Goal: Information Seeking & Learning: Learn about a topic

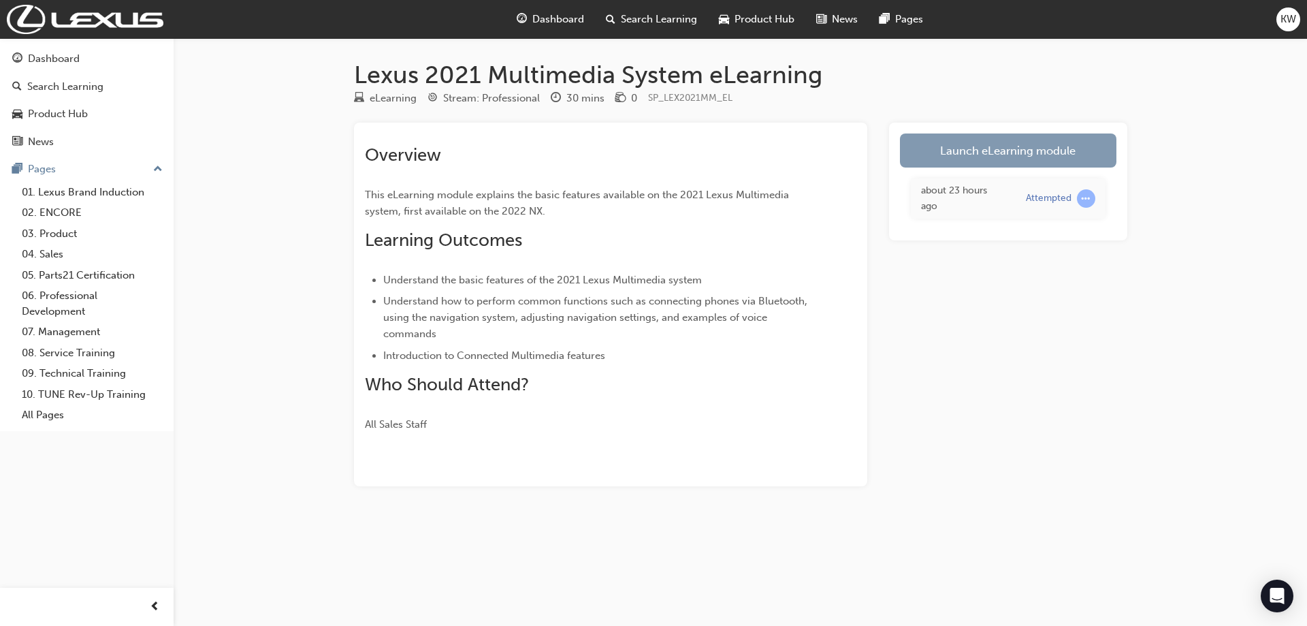
click at [984, 151] on link "Launch eLearning module" at bounding box center [1008, 150] width 216 height 34
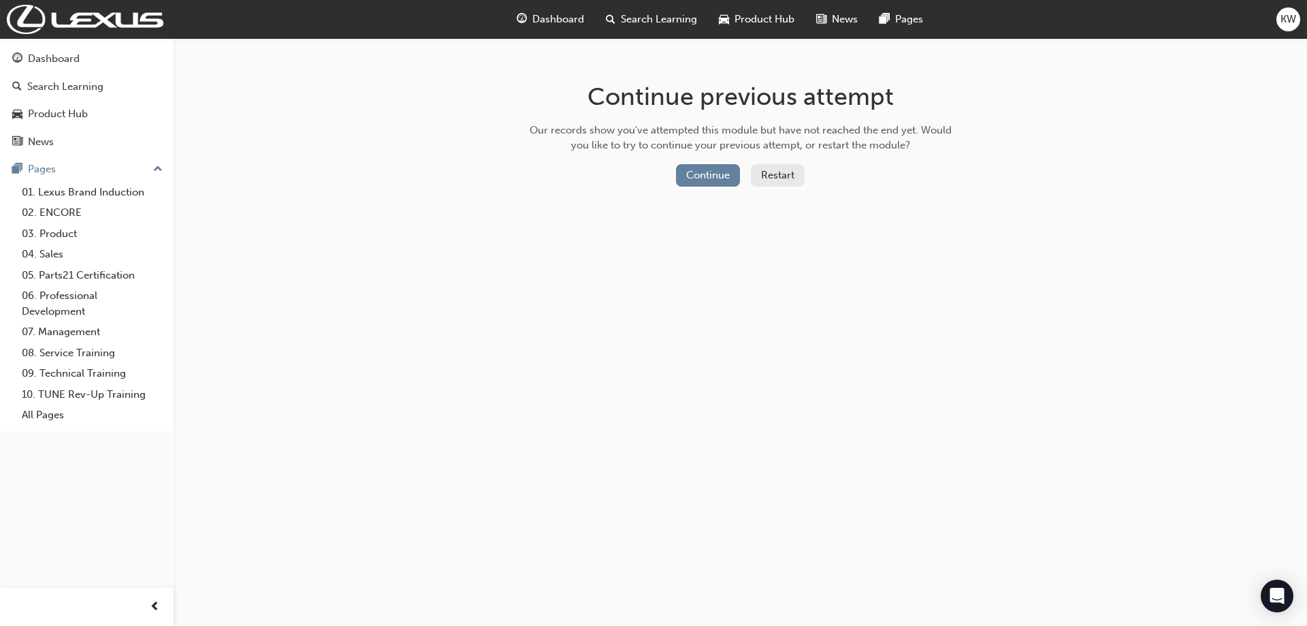
click at [796, 171] on button "Restart" at bounding box center [778, 175] width 54 height 22
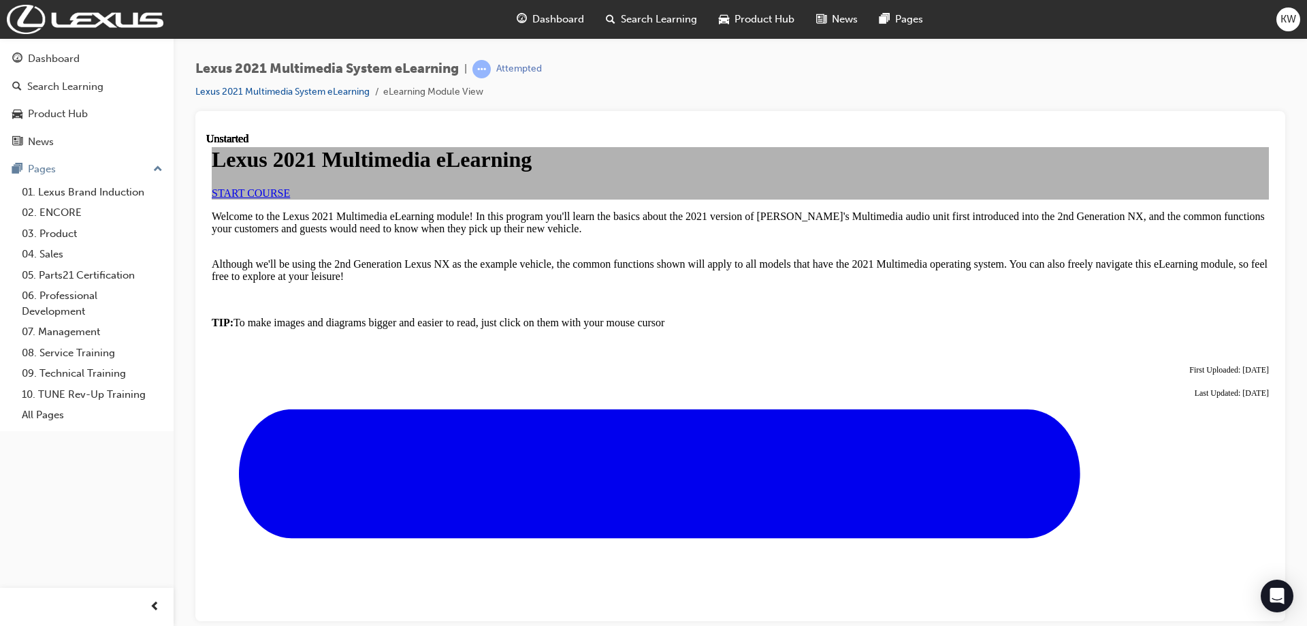
click at [290, 198] on link "START COURSE" at bounding box center [251, 193] width 78 height 12
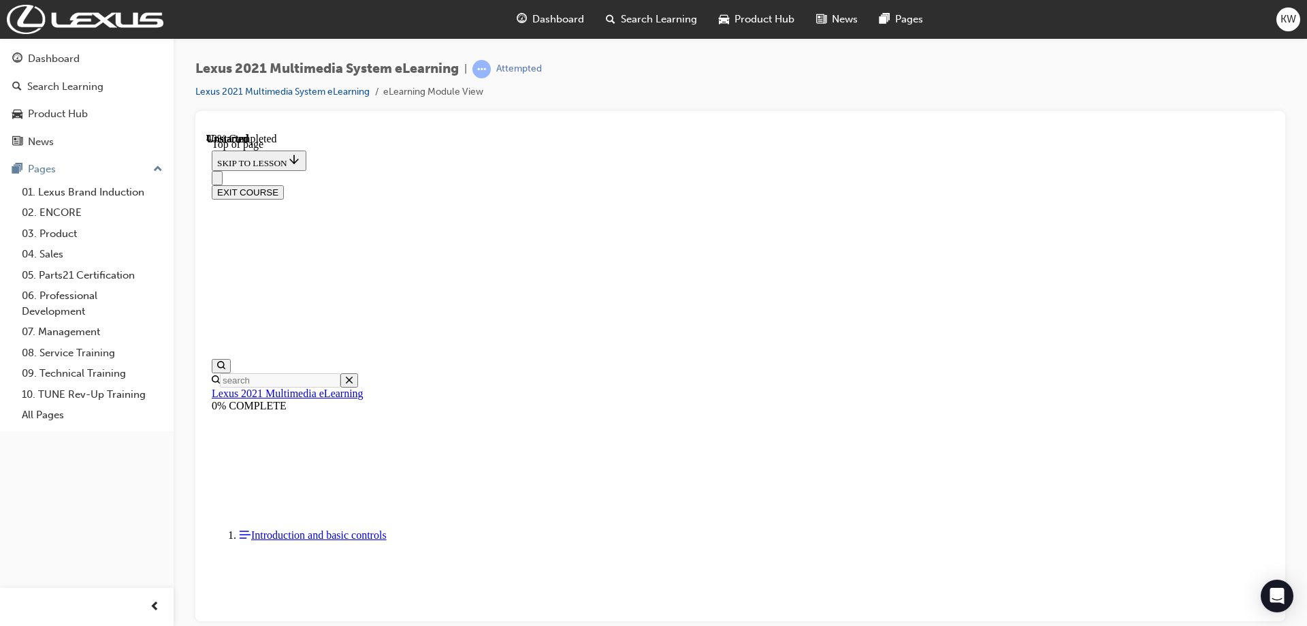
scroll to position [1404, 0]
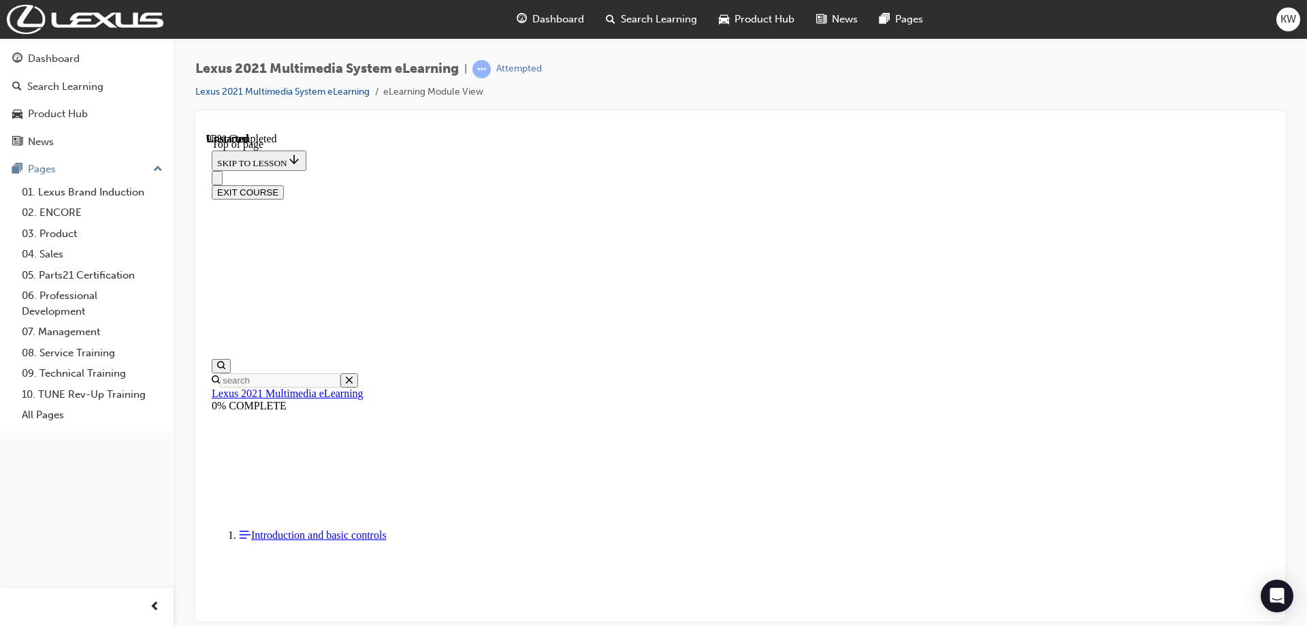
scroll to position [3514, 0]
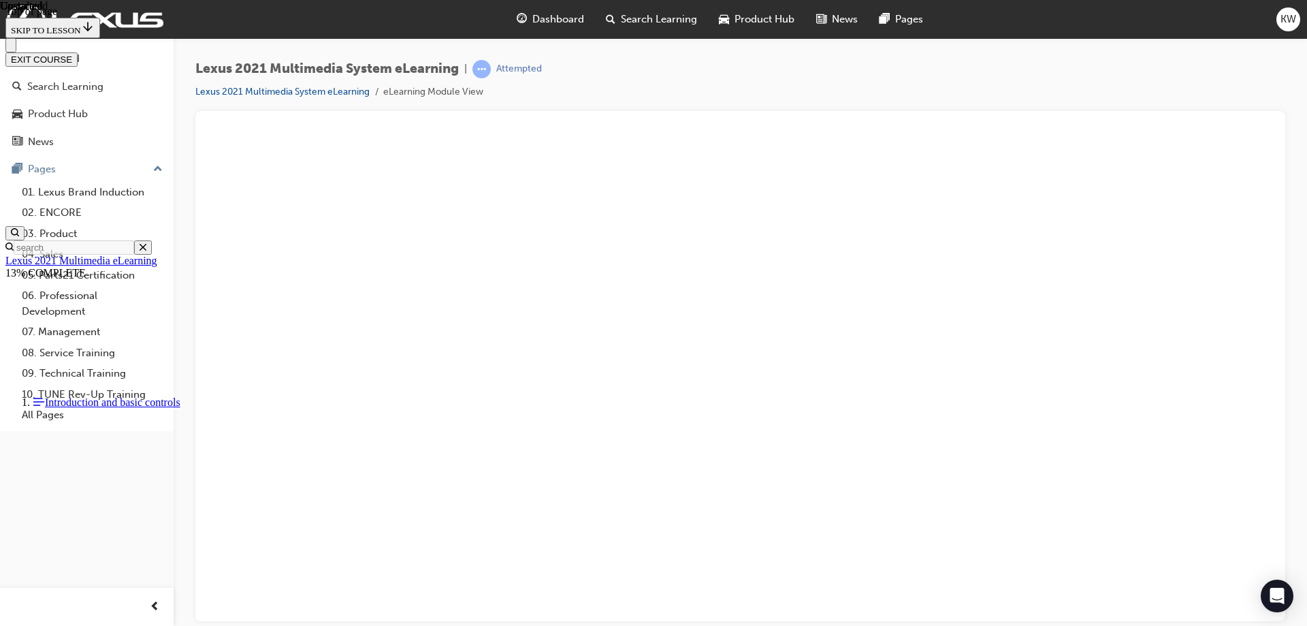
scroll to position [3961, 0]
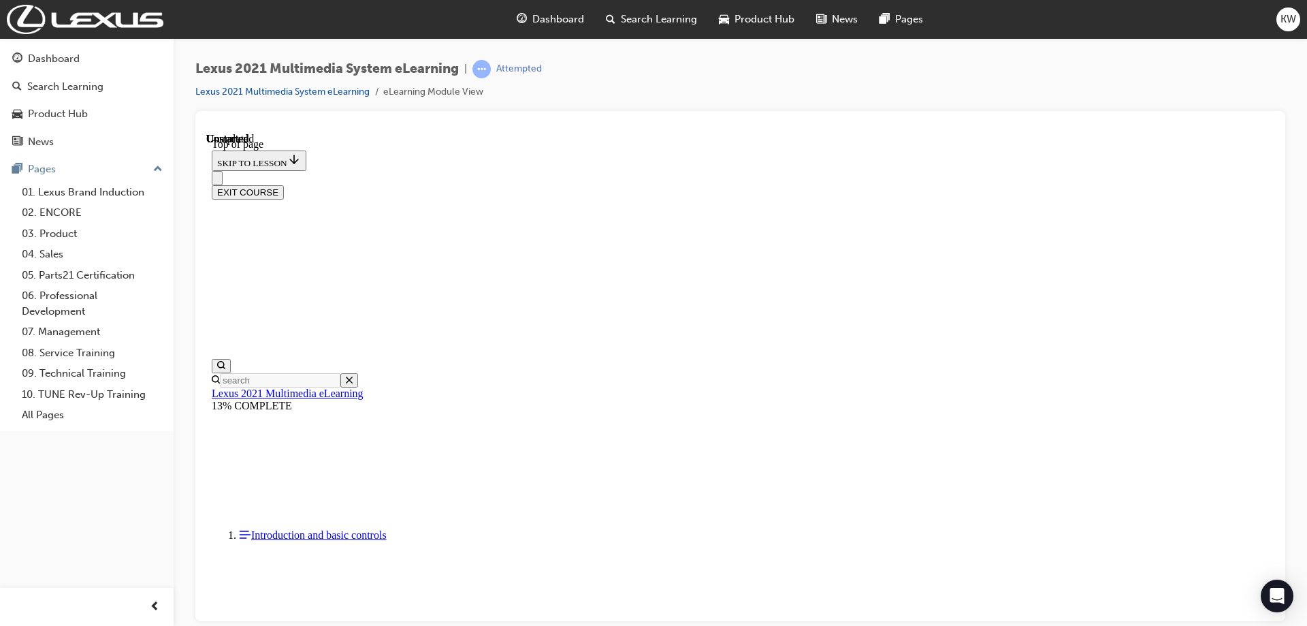
drag, startPoint x: 843, startPoint y: 450, endPoint x: 850, endPoint y: 449, distance: 6.8
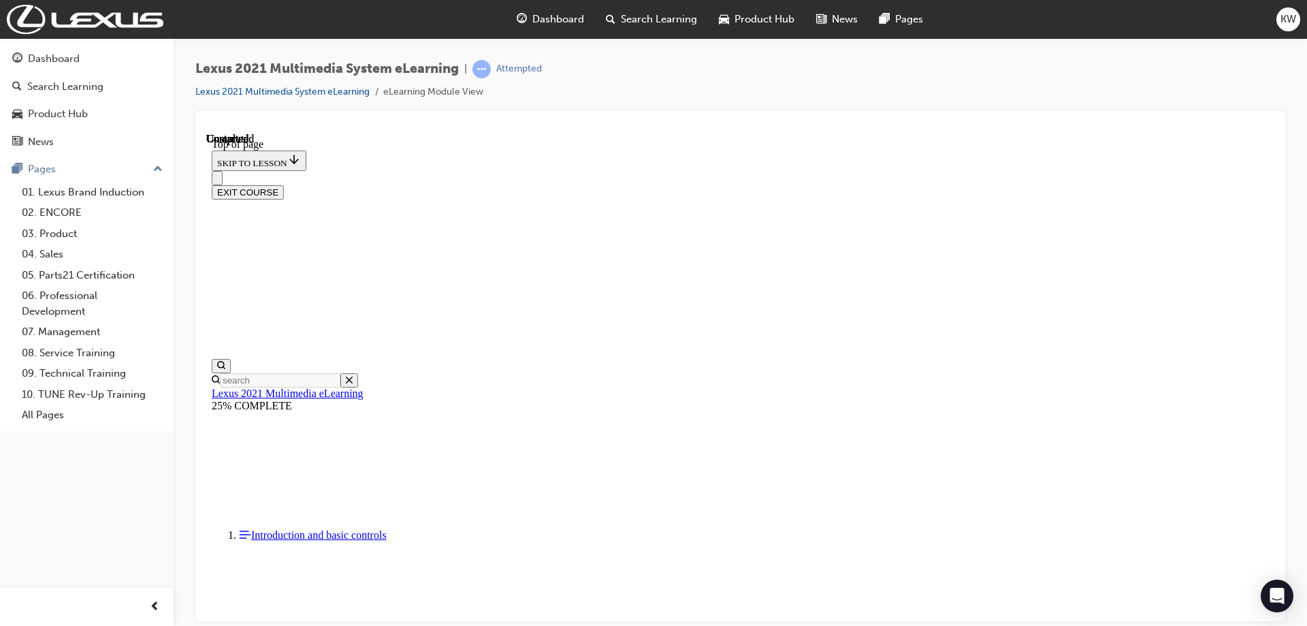
scroll to position [929, 0]
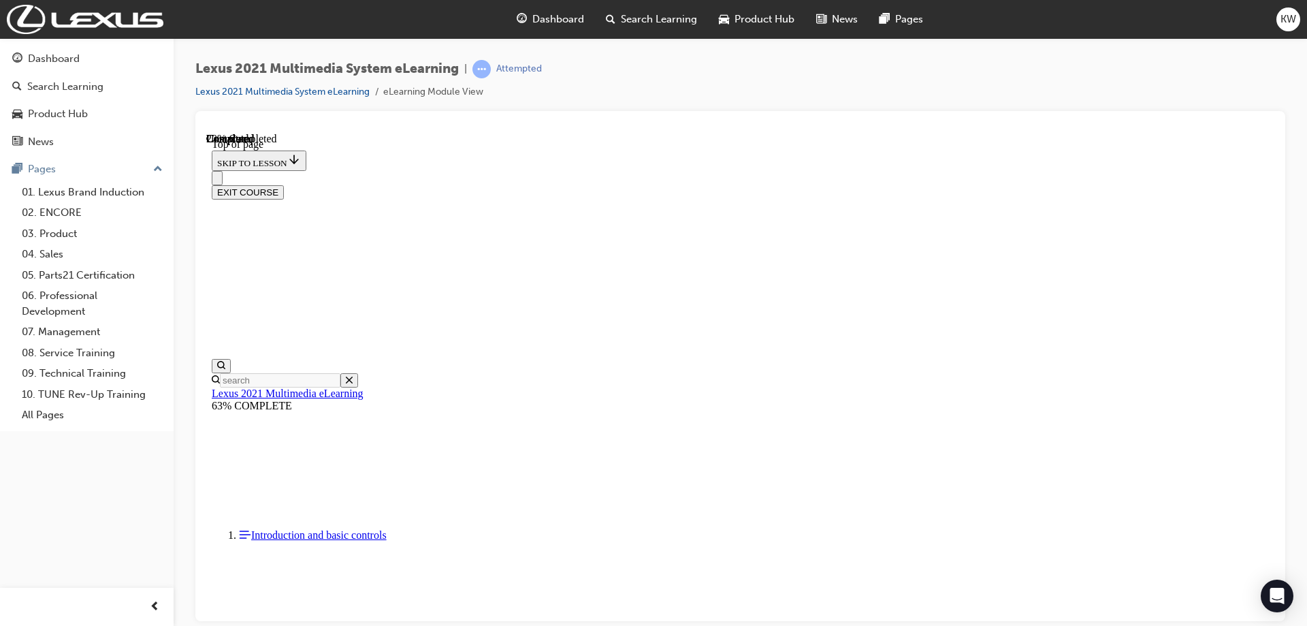
scroll to position [519, 0]
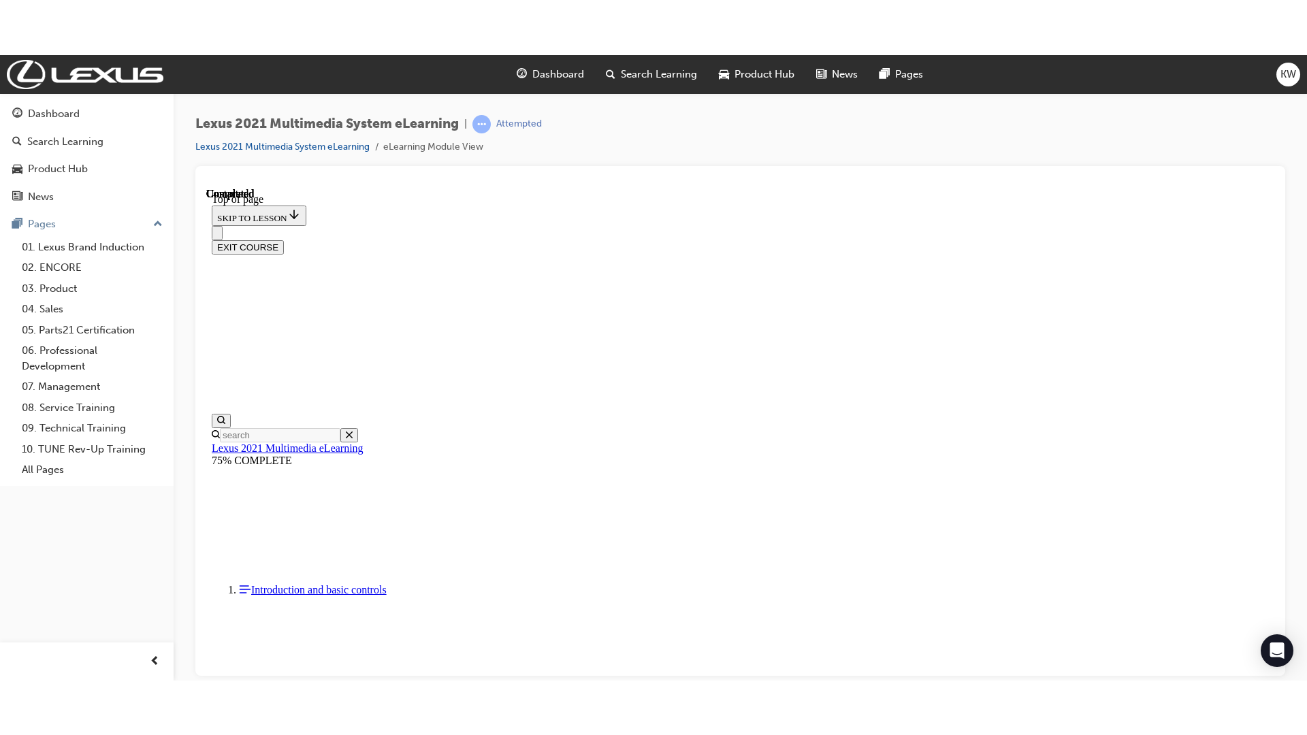
scroll to position [2335, 0]
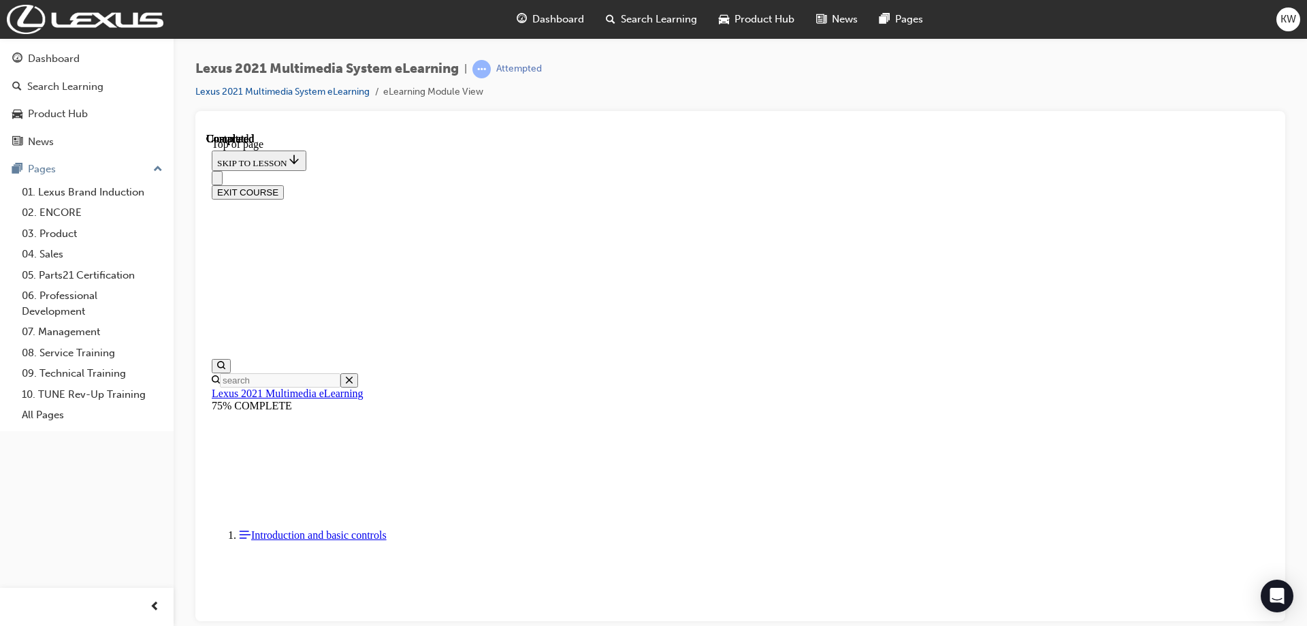
drag, startPoint x: 1044, startPoint y: 467, endPoint x: 1250, endPoint y: 683, distance: 298.5
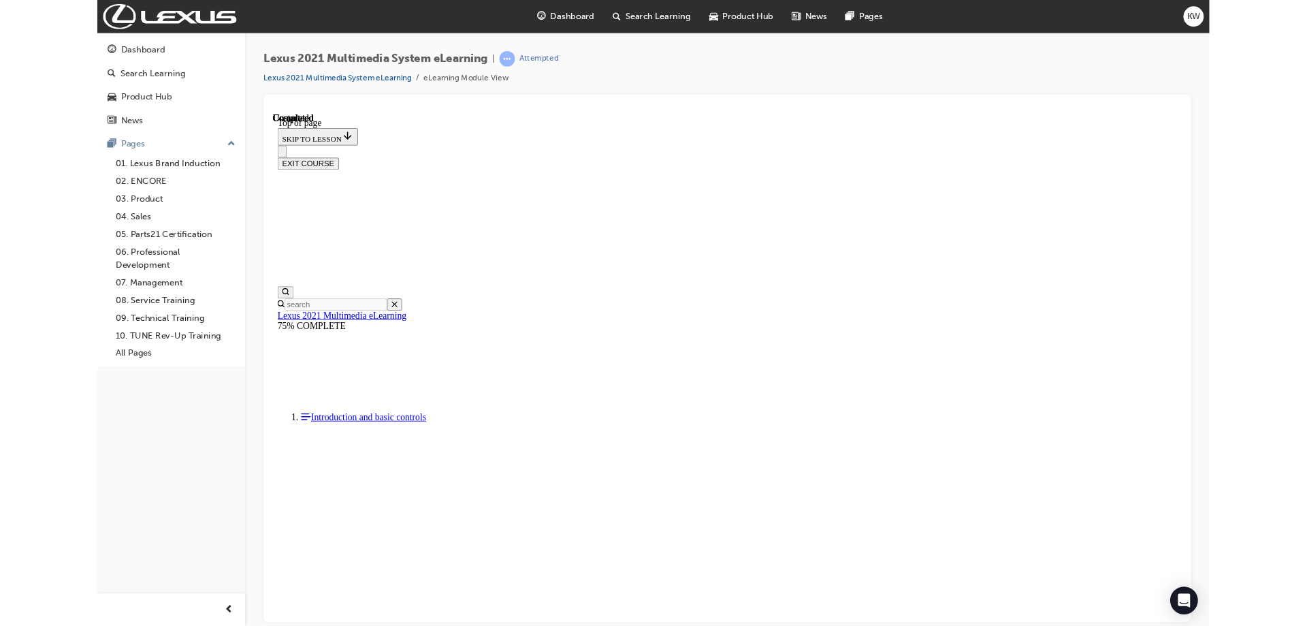
scroll to position [2088, 0]
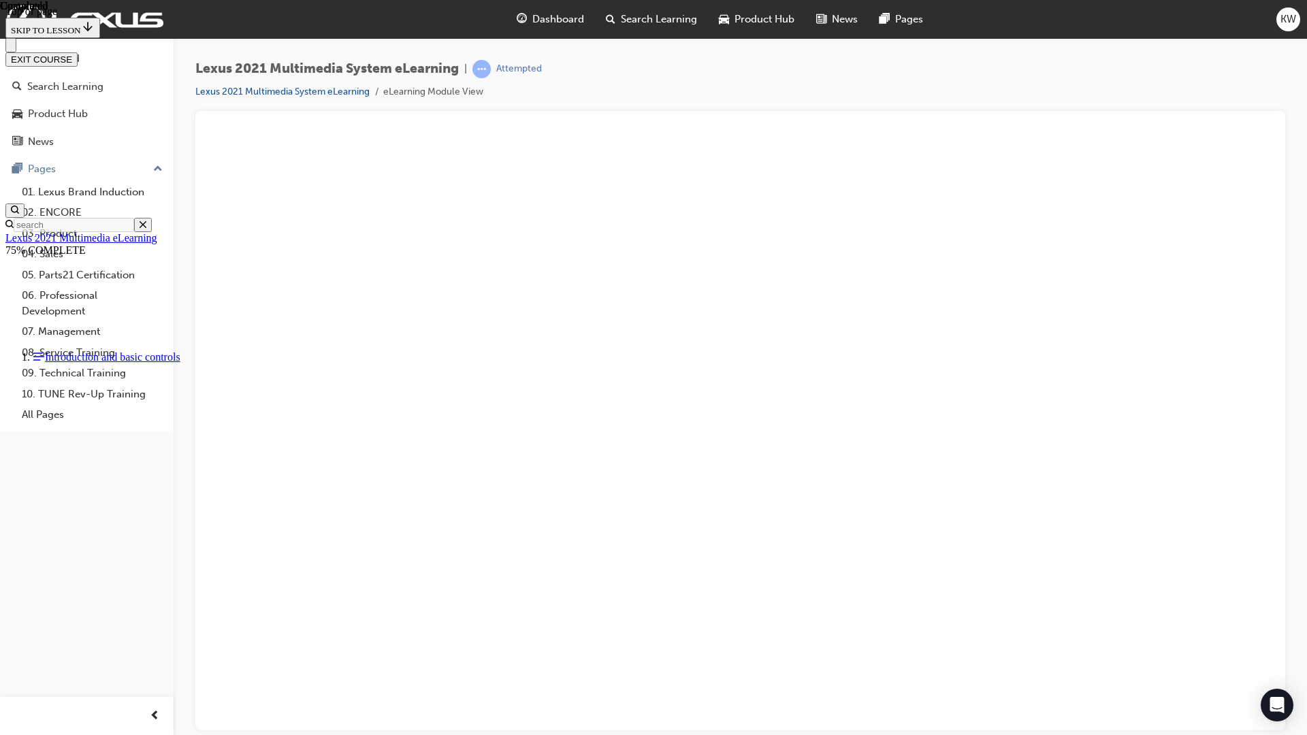
drag, startPoint x: 12, startPoint y: 708, endPoint x: 27, endPoint y: 686, distance: 26.1
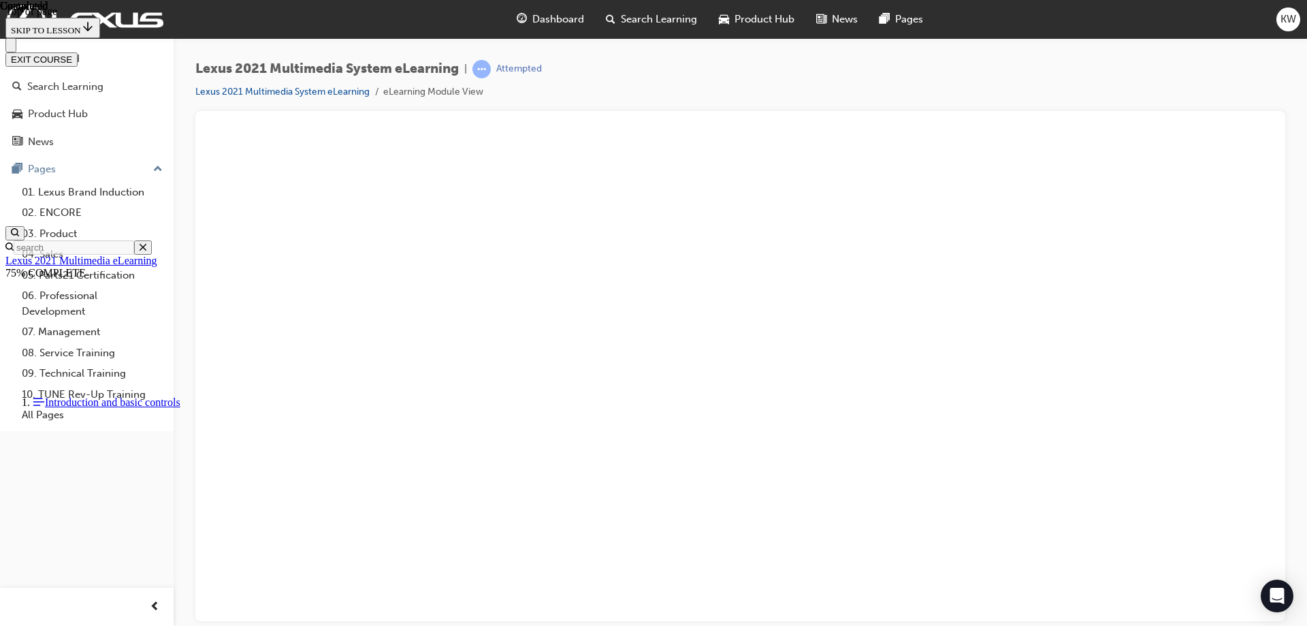
scroll to position [2335, 0]
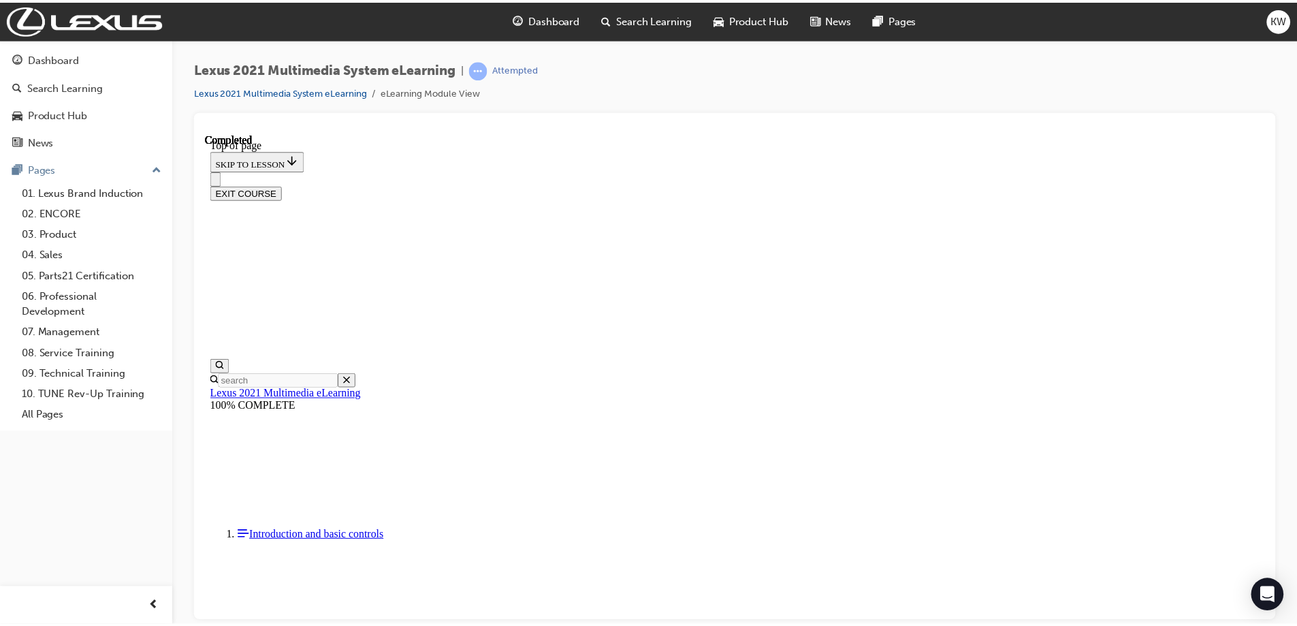
scroll to position [93, 0]
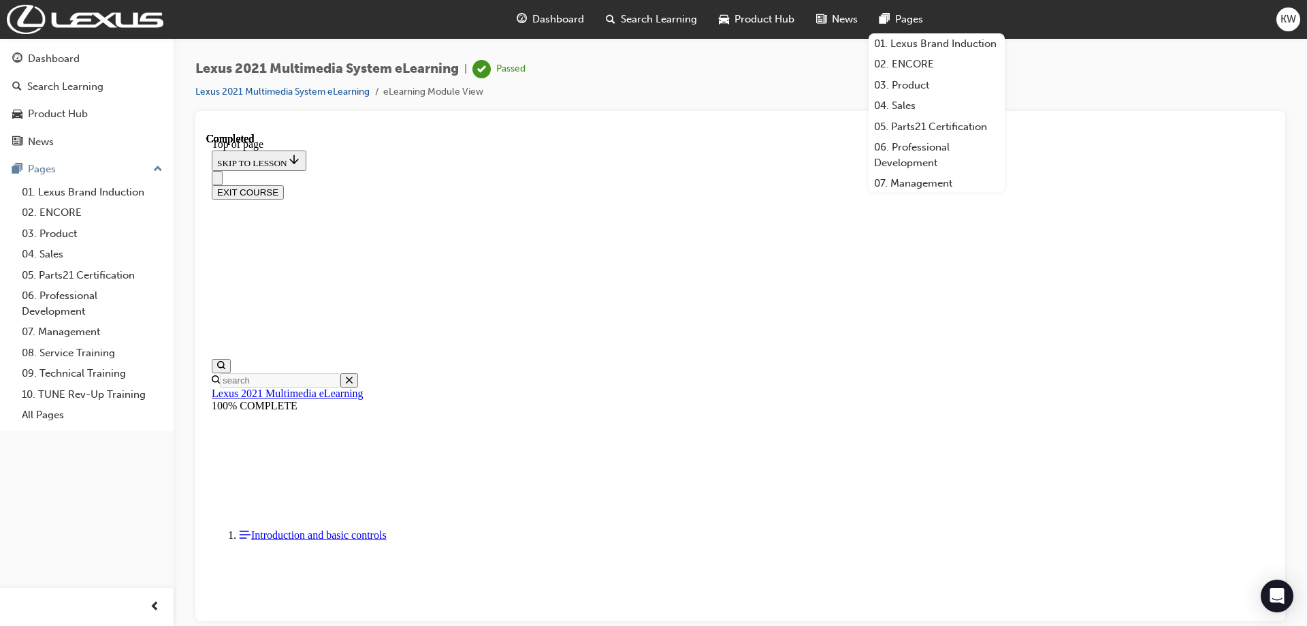
click at [559, 12] on span "Dashboard" at bounding box center [558, 20] width 52 height 16
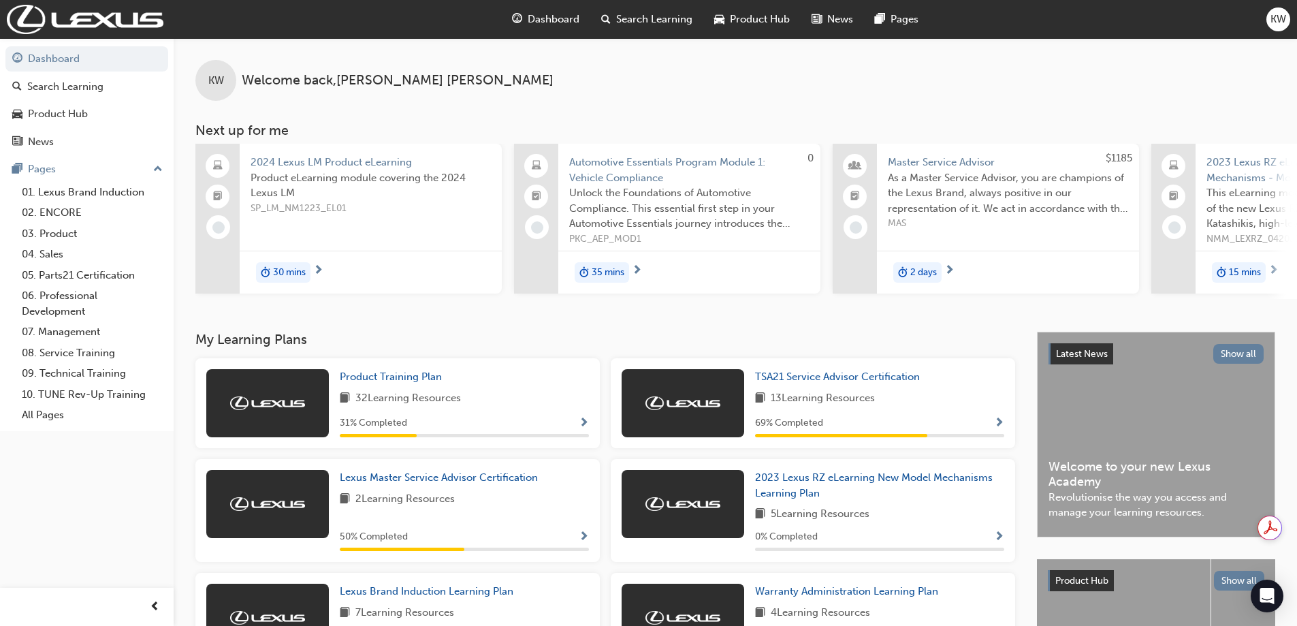
click at [617, 18] on span "Search Learning" at bounding box center [654, 20] width 76 height 16
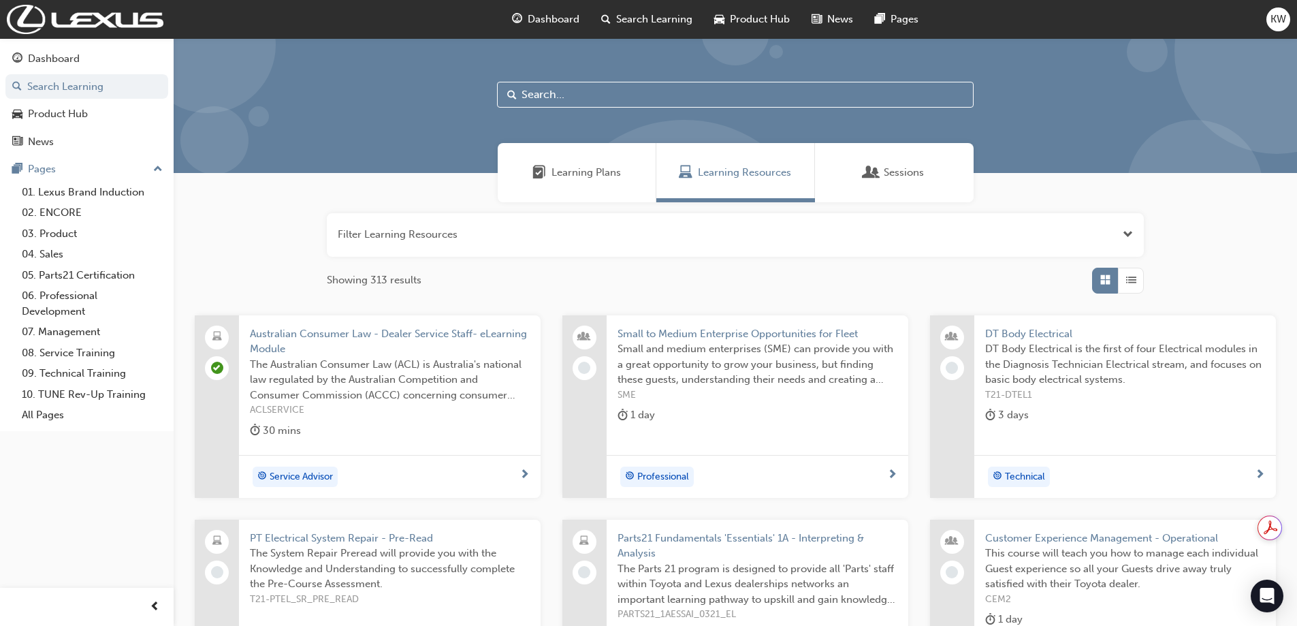
click at [604, 92] on input "text" at bounding box center [735, 95] width 477 height 26
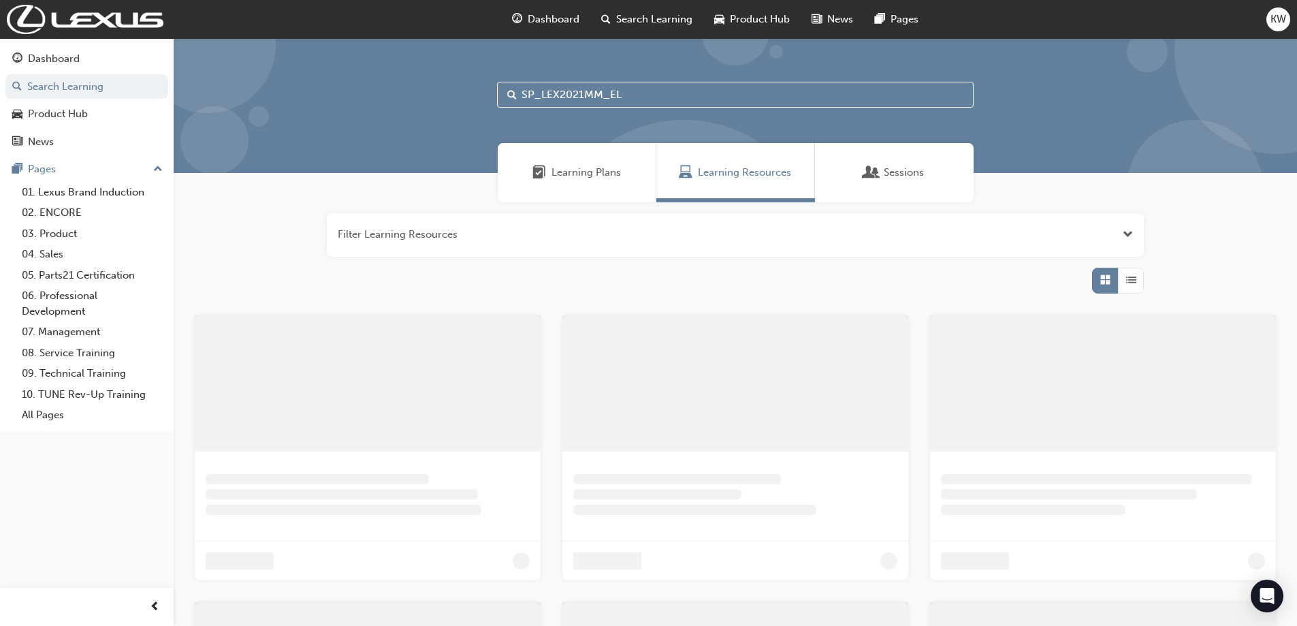
type input "SP_LEX2021MM_EL"
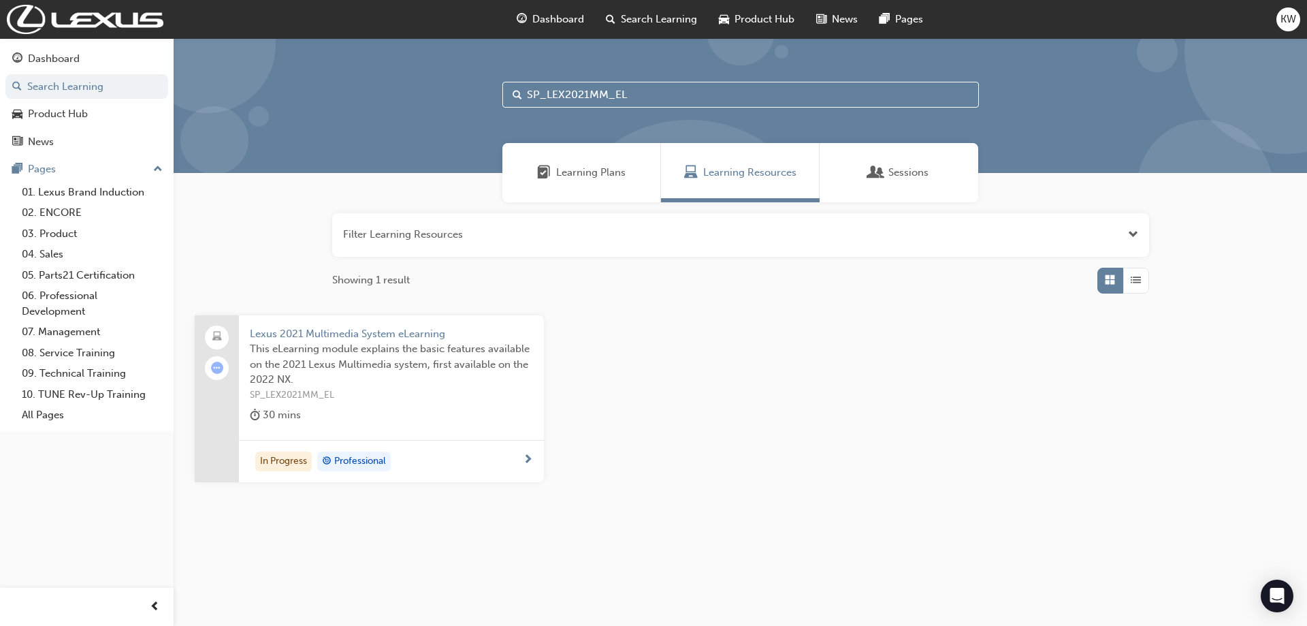
click at [354, 333] on span "Lexus 2021 Multimedia System eLearning" at bounding box center [391, 334] width 283 height 16
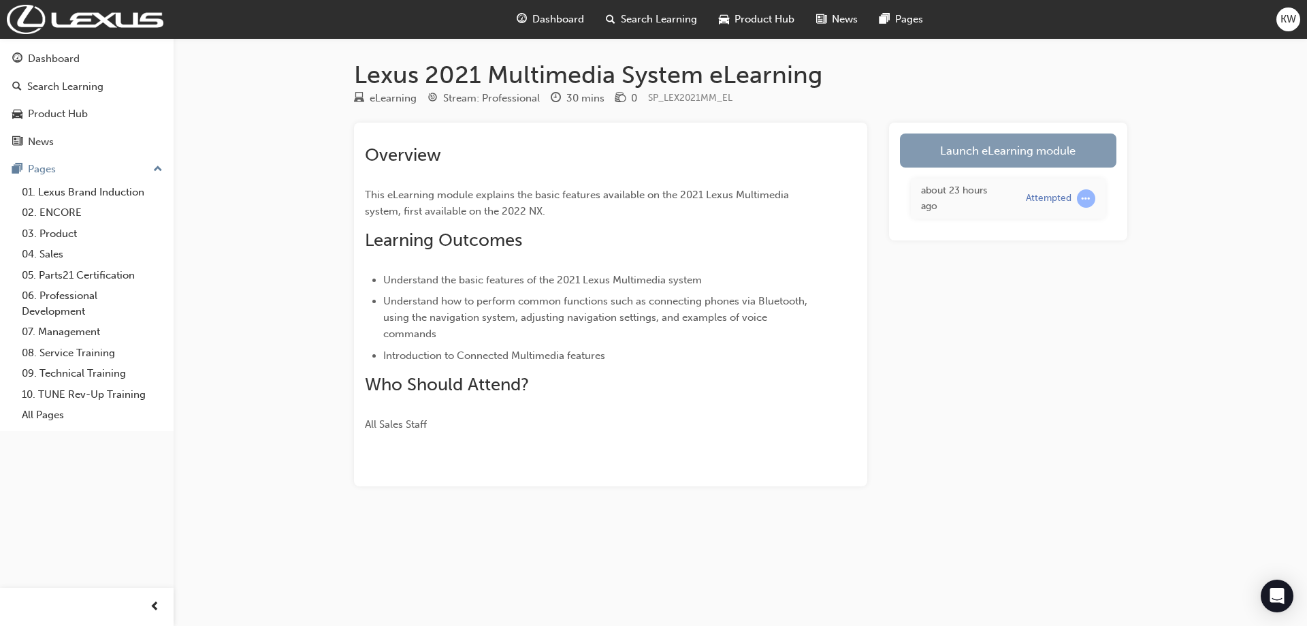
click at [991, 153] on link "Launch eLearning module" at bounding box center [1008, 150] width 216 height 34
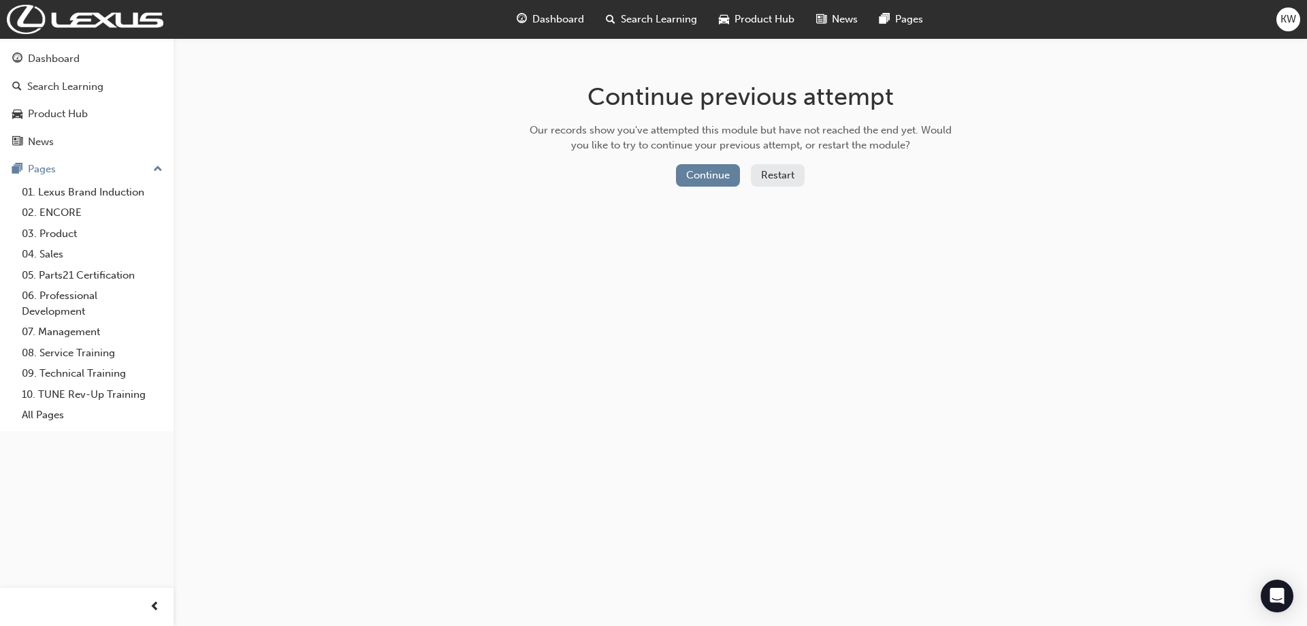
click at [769, 176] on button "Restart" at bounding box center [778, 175] width 54 height 22
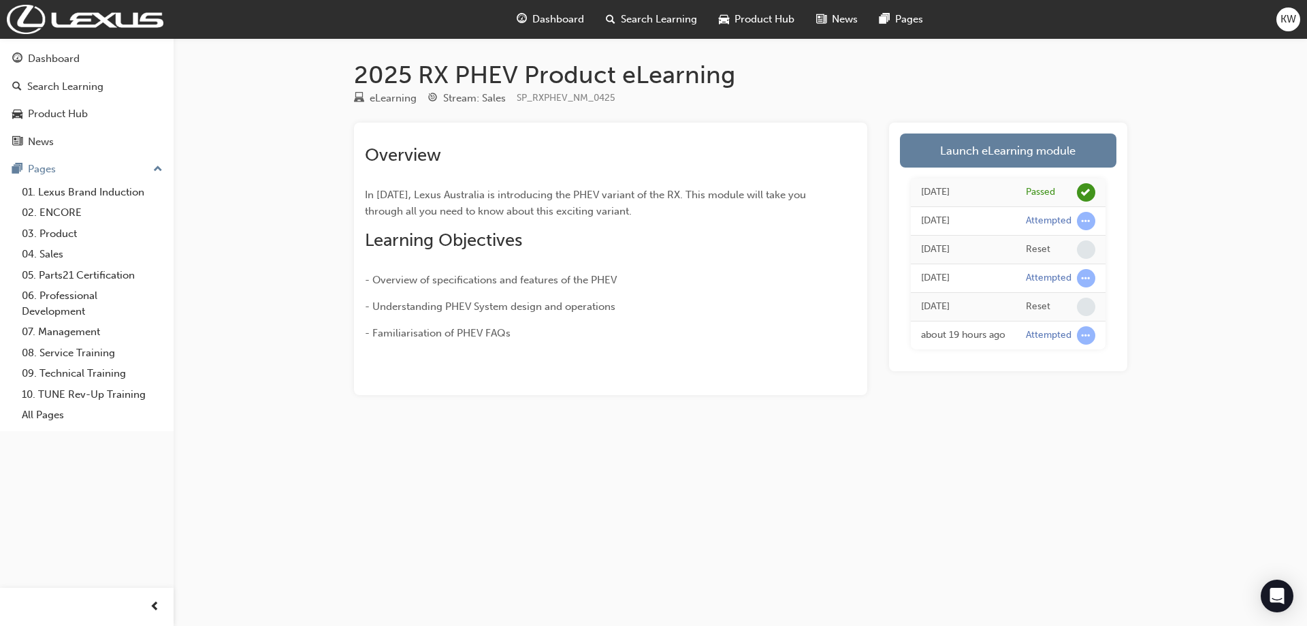
drag, startPoint x: 1044, startPoint y: 220, endPoint x: 885, endPoint y: 452, distance: 281.2
click at [885, 452] on div "2025 RX PHEV Product eLearning eLearning Stream: Sales SP_RXPHEV_NM_0425 Overvi…" at bounding box center [653, 313] width 1307 height 626
